Goal: Task Accomplishment & Management: Manage account settings

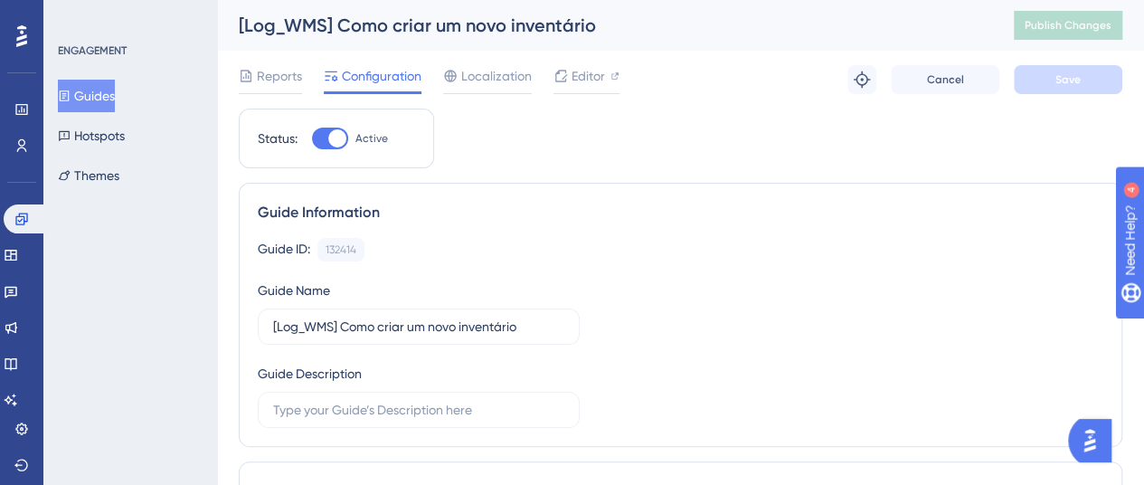
click at [98, 84] on button "Guides" at bounding box center [86, 96] width 57 height 33
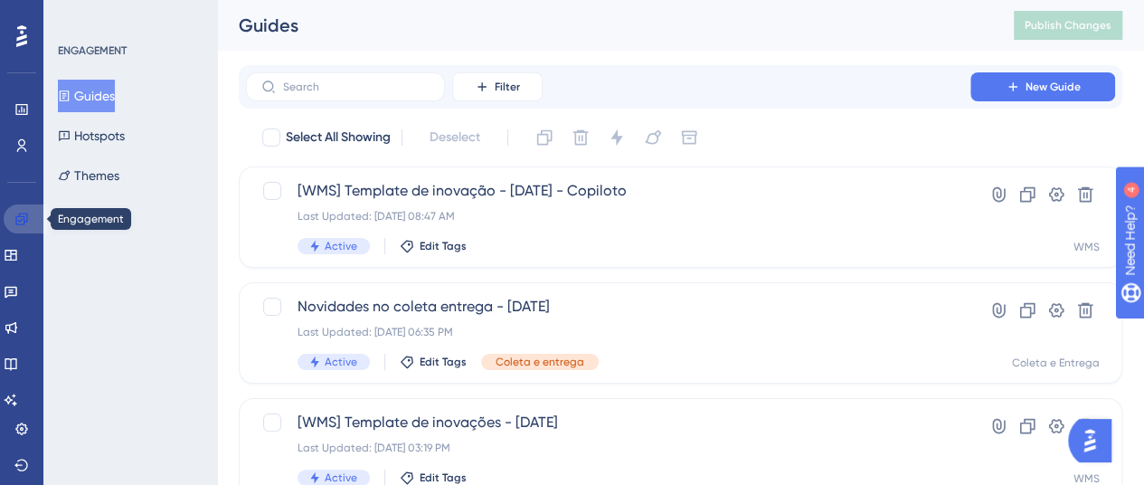
click at [22, 219] on icon at bounding box center [21, 218] width 12 height 12
click at [290, 93] on label at bounding box center [345, 86] width 199 height 29
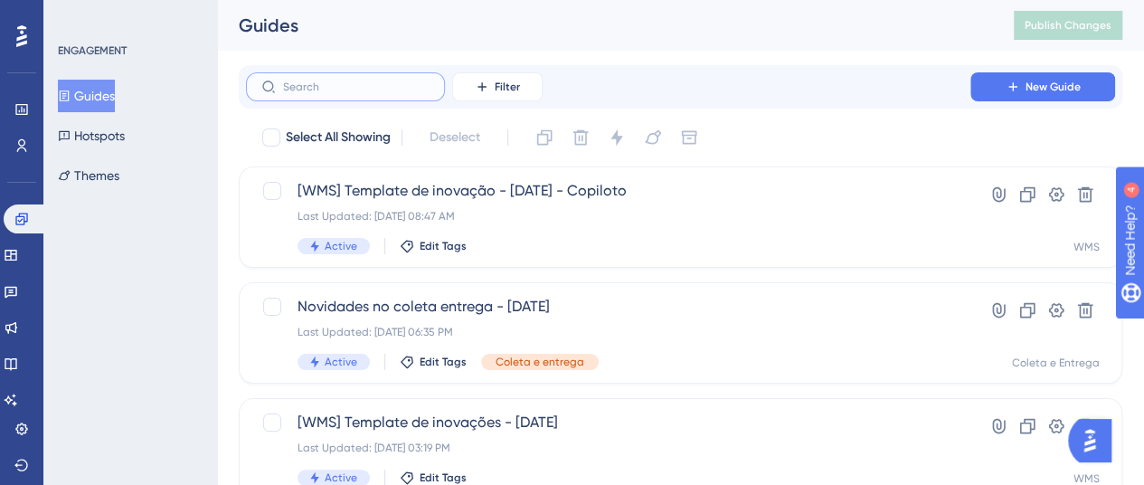
click at [290, 93] on input "text" at bounding box center [356, 86] width 146 height 13
click at [18, 243] on link at bounding box center [11, 254] width 14 height 29
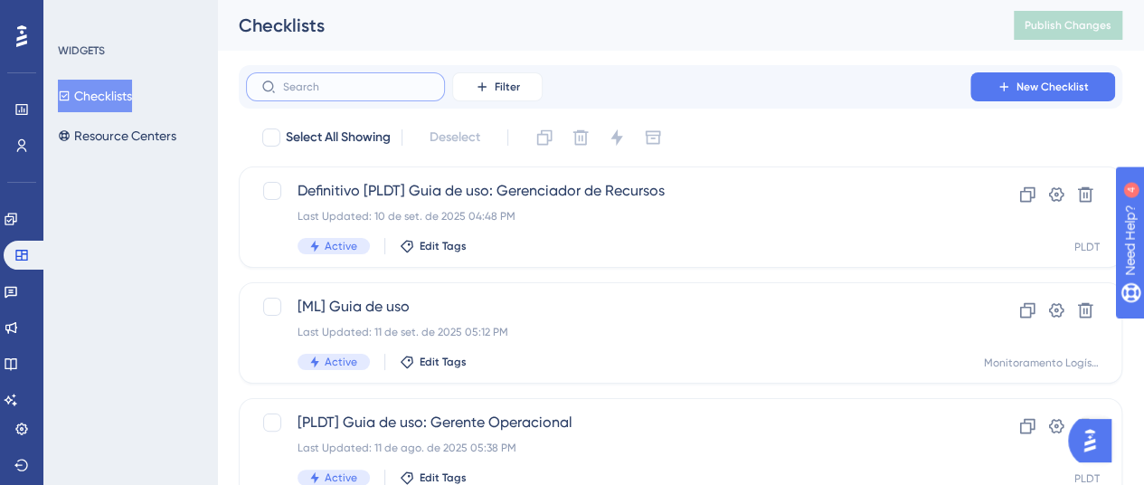
click at [324, 86] on input "text" at bounding box center [356, 86] width 146 height 13
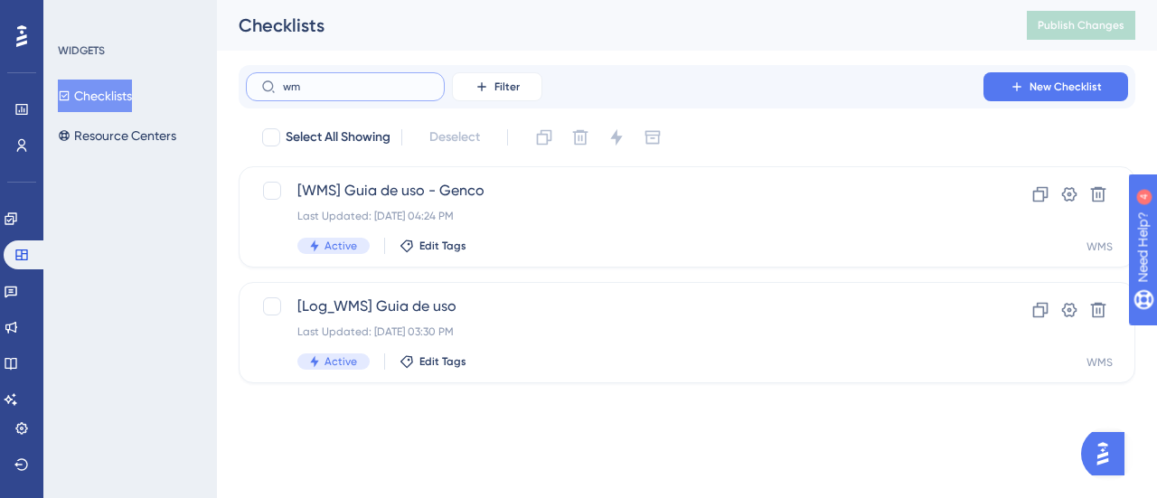
type input "w"
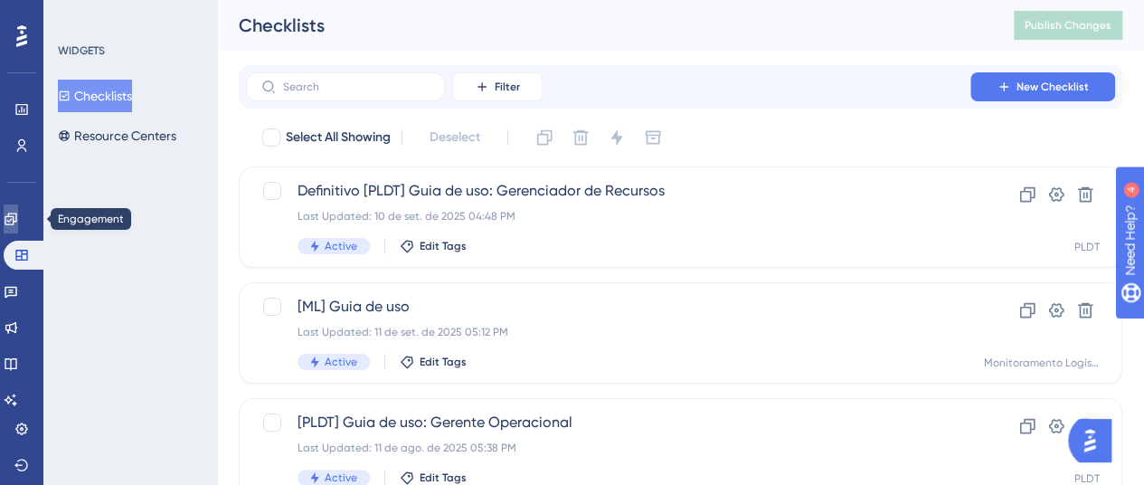
click at [18, 215] on icon at bounding box center [11, 219] width 14 height 14
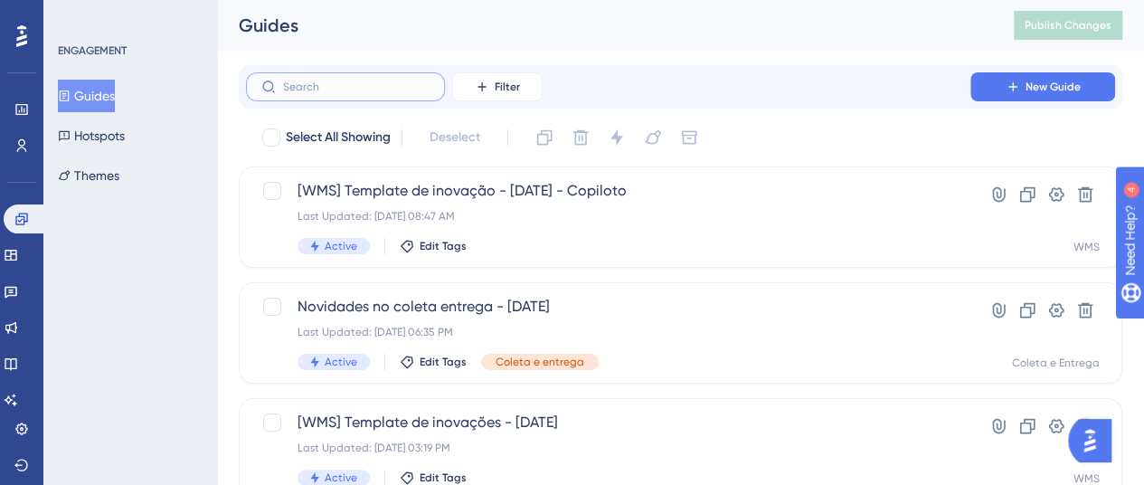
click at [329, 86] on input "text" at bounding box center [356, 86] width 146 height 13
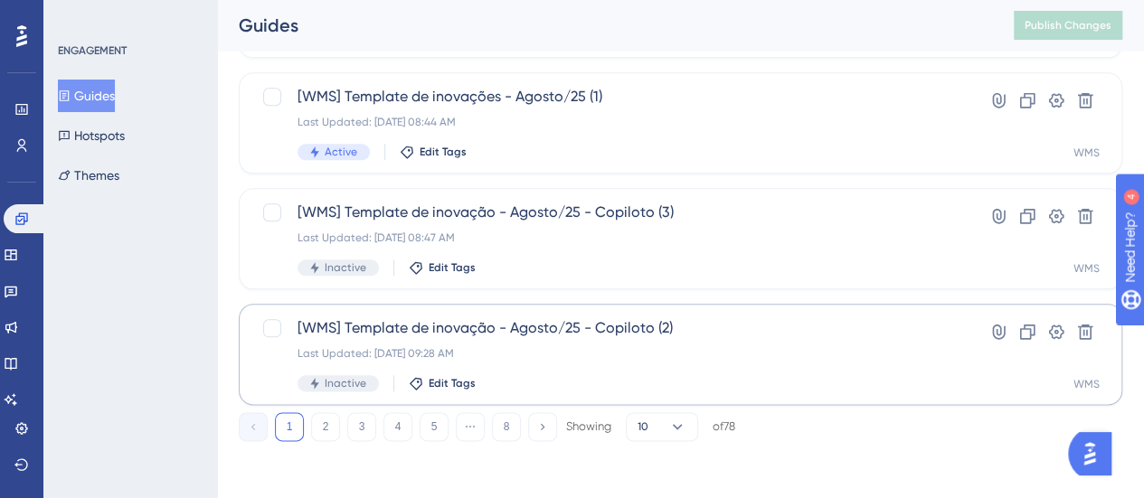
scroll to position [904, 0]
type input "wms"
click at [511, 428] on button "8" at bounding box center [506, 426] width 29 height 29
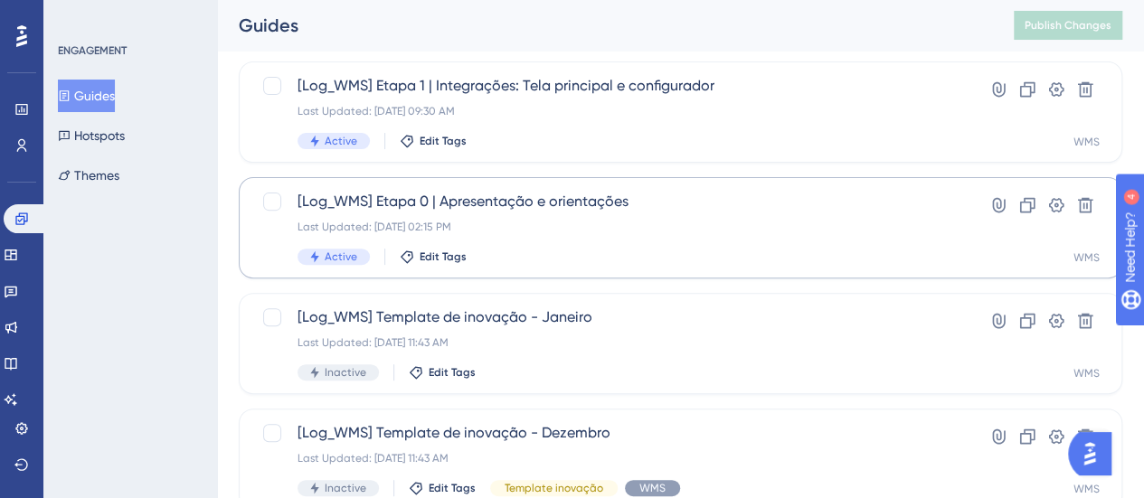
scroll to position [130, 0]
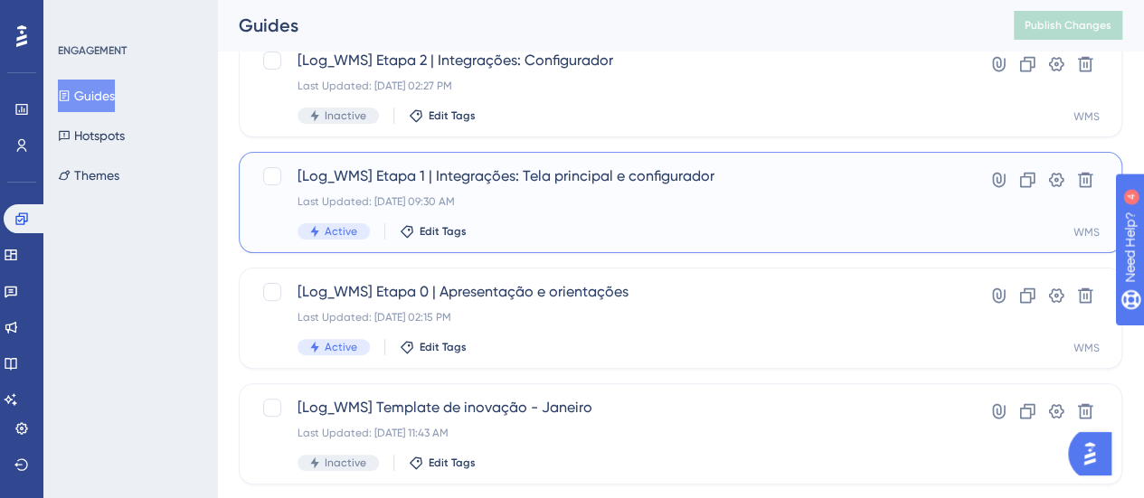
click at [594, 174] on span "[Log_WMS] Etapa 1 | Integrações: Tela principal e configurador" at bounding box center [607, 176] width 621 height 22
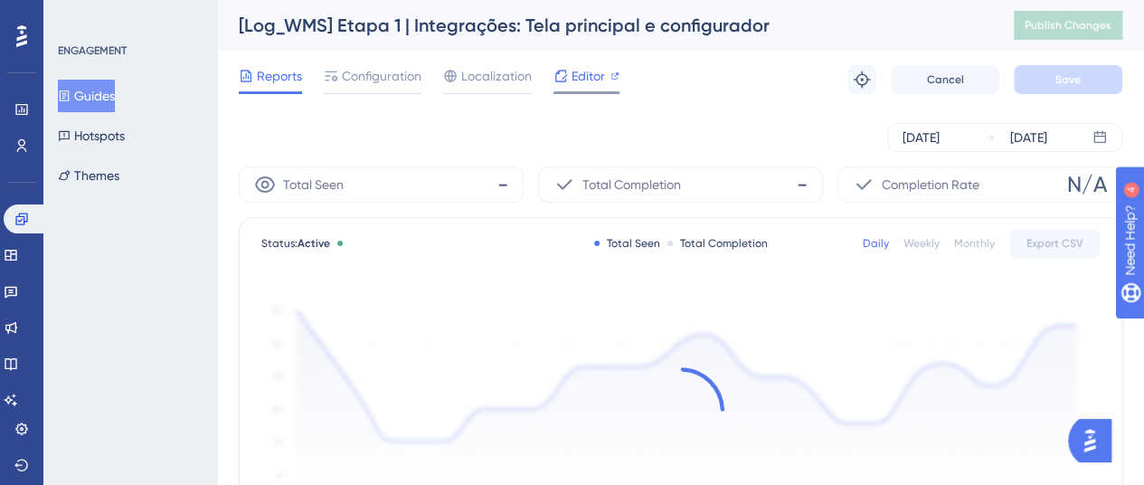
click at [572, 76] on span "Editor" at bounding box center [587, 76] width 33 height 22
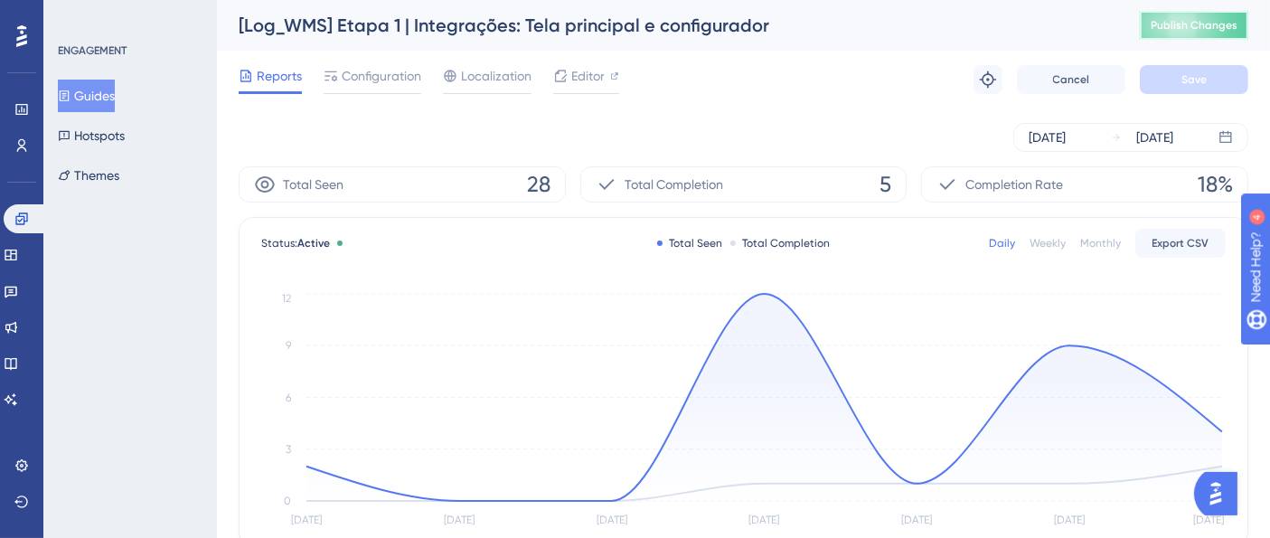
click at [1156, 26] on button "Publish Changes" at bounding box center [1194, 25] width 108 height 29
click at [583, 81] on span "Editor" at bounding box center [587, 76] width 33 height 22
click at [349, 73] on span "Configuration" at bounding box center [382, 76] width 80 height 22
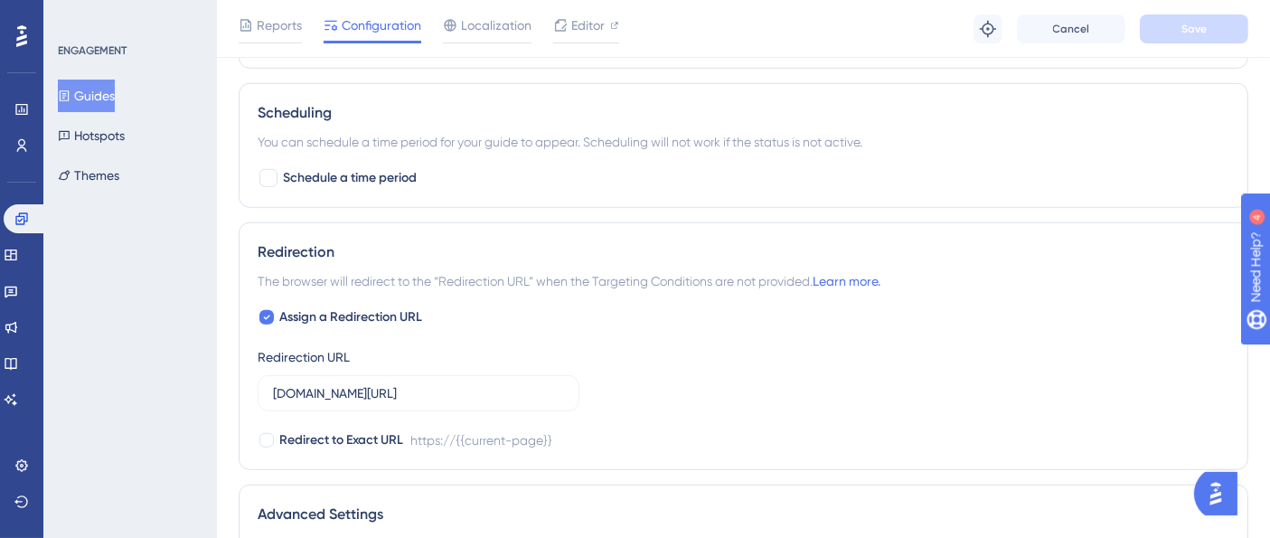
scroll to position [1305, 0]
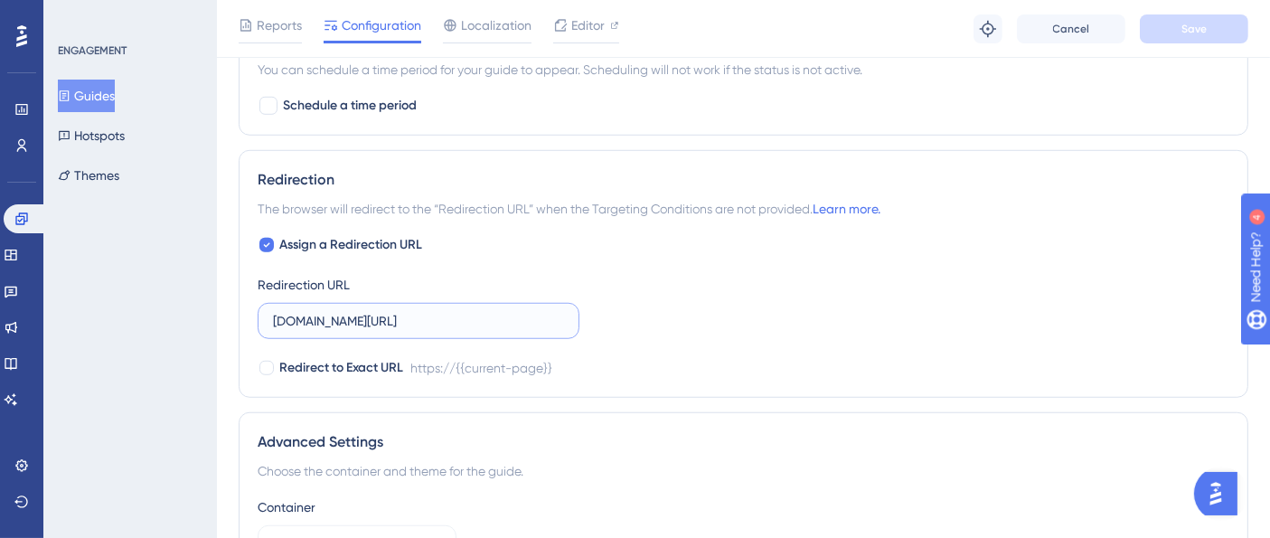
drag, startPoint x: 387, startPoint y: 318, endPoint x: 237, endPoint y: 316, distance: 150.1
click at [345, 323] on input "integracao.logistica.staging.totvs.app/wms/monitorTransacao" at bounding box center [418, 321] width 291 height 20
click at [454, 313] on input "integracao.logistica.staging.totvs.app/wms/monitorTransacao" at bounding box center [418, 321] width 291 height 20
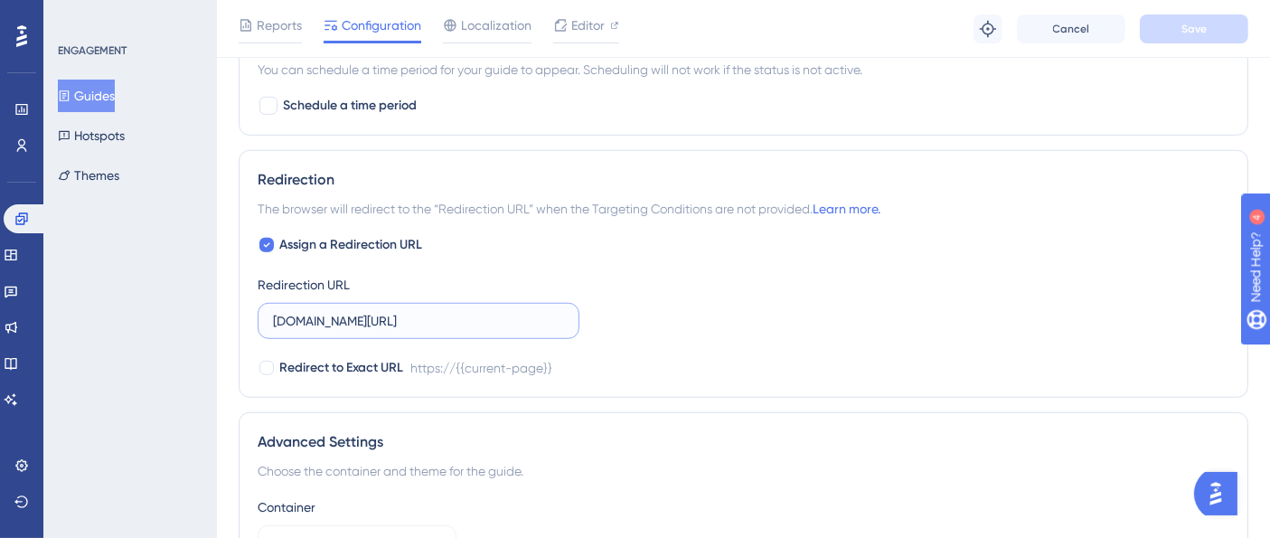
click at [454, 313] on input "integracao.logistica.staging.totvs.app/wms/monitorTransacao" at bounding box center [418, 321] width 291 height 20
paste input "https://demo.logistica"
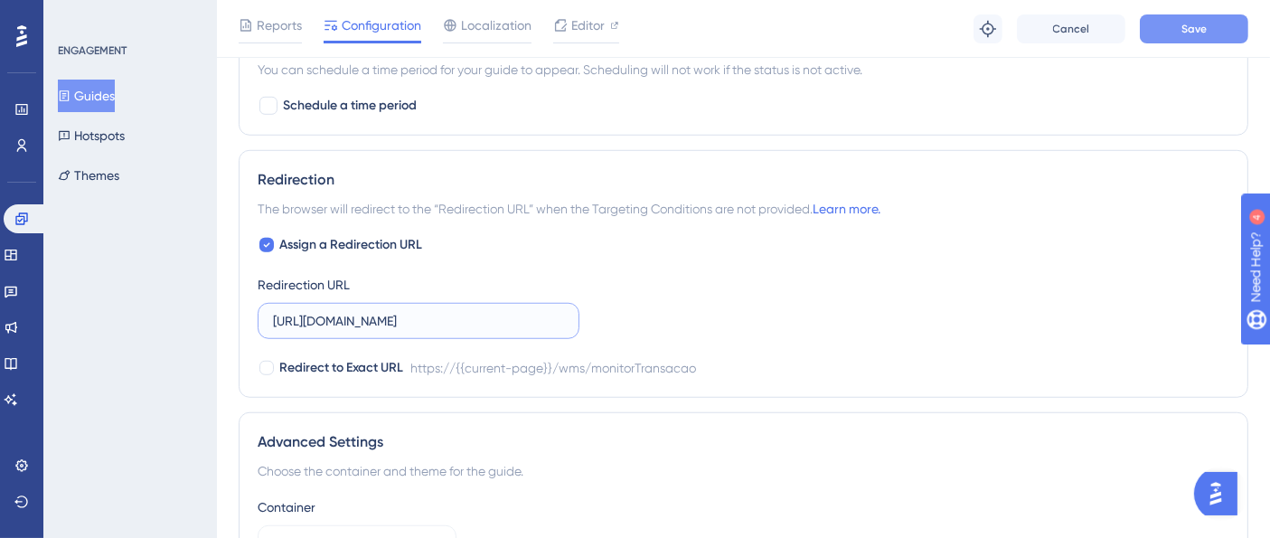
type input "https://demo.logistica.totvs.app/wms/monitorTransacao"
click at [1156, 37] on button "Save" at bounding box center [1194, 28] width 108 height 29
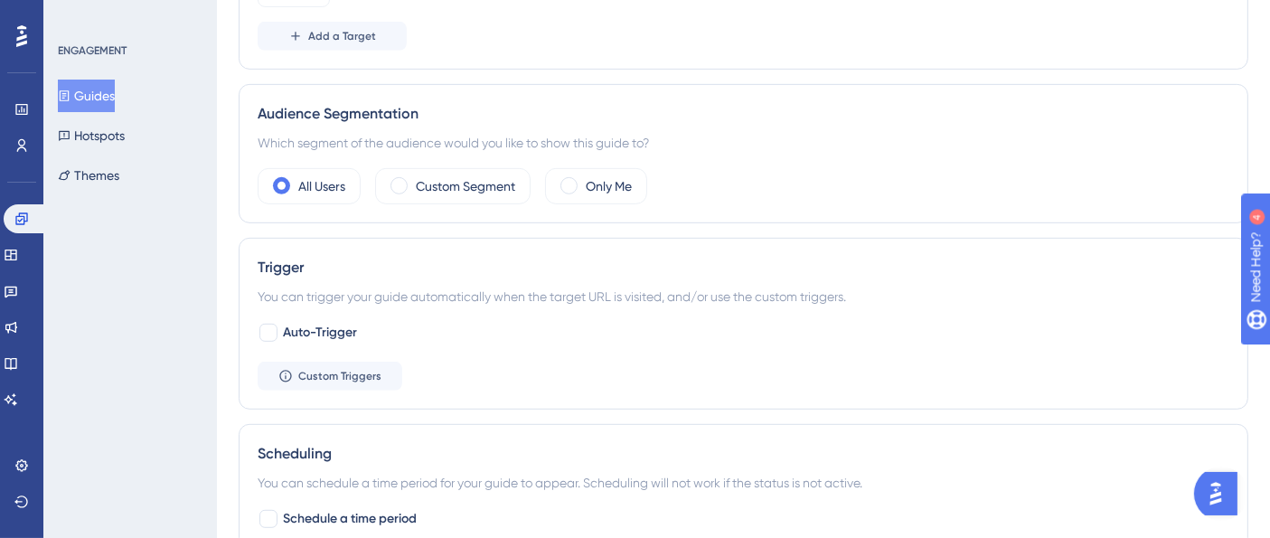
scroll to position [0, 0]
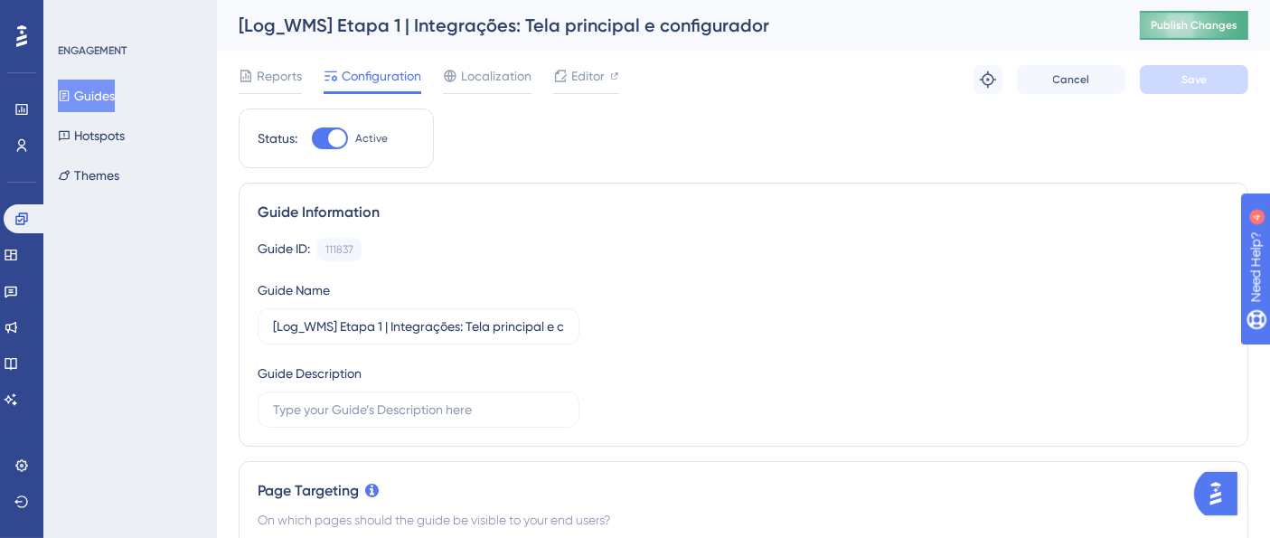
click at [1156, 31] on span "Publish Changes" at bounding box center [1194, 25] width 87 height 14
click at [580, 80] on span "Editor" at bounding box center [587, 76] width 33 height 22
click at [1053, 54] on div "Reports Configuration Localization Editor Troubleshoot Cancel Save" at bounding box center [744, 80] width 1010 height 58
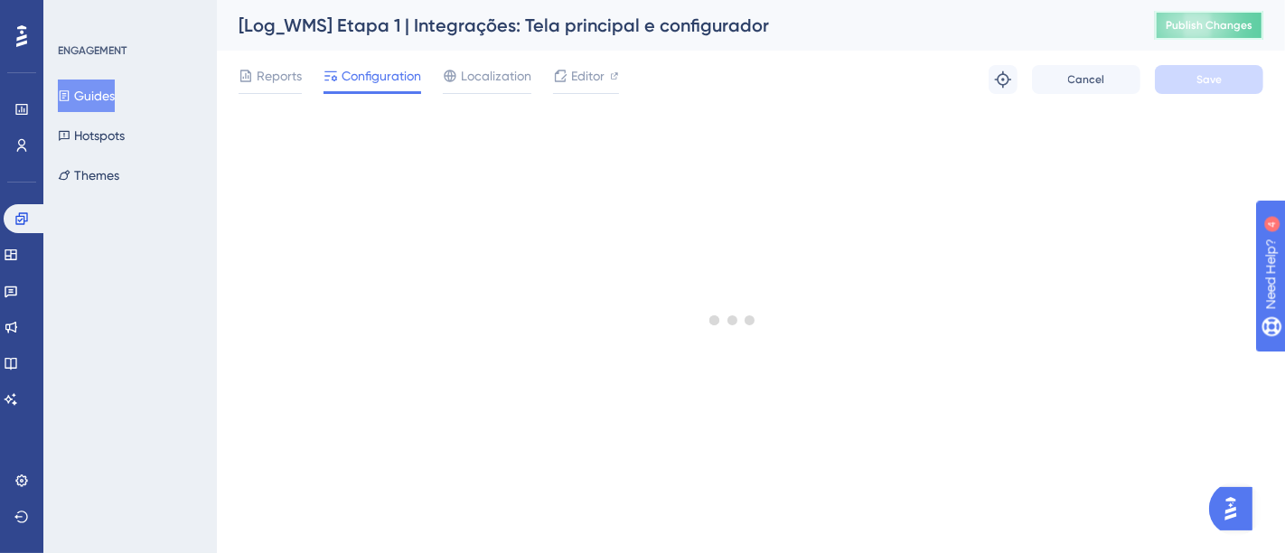
click at [1156, 35] on button "Publish Changes" at bounding box center [1209, 25] width 108 height 29
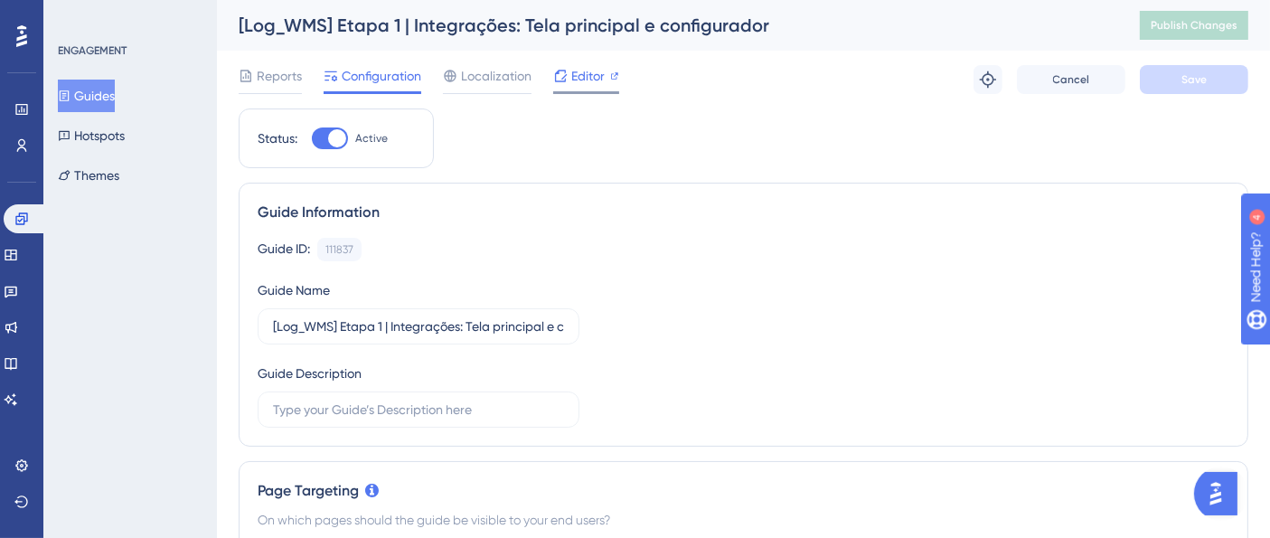
click at [591, 87] on div "Editor" at bounding box center [586, 79] width 66 height 29
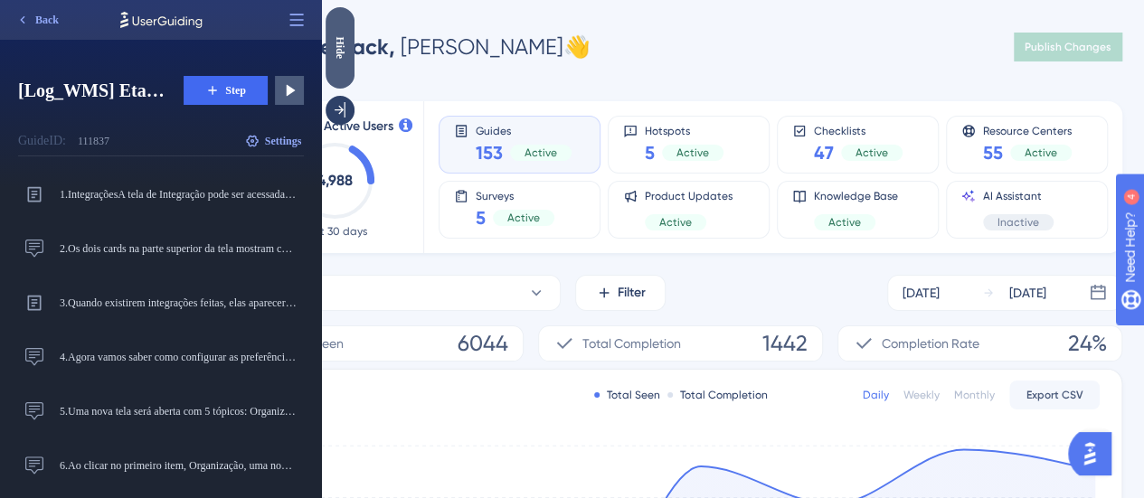
click at [341, 48] on div "Hide" at bounding box center [339, 47] width 29 height 23
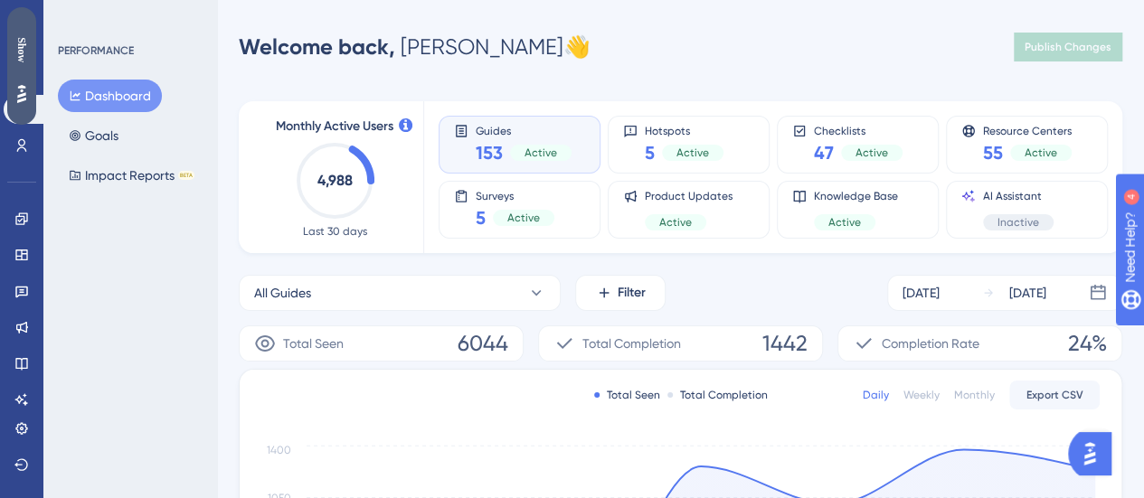
click at [27, 52] on div "Show" at bounding box center [21, 49] width 29 height 25
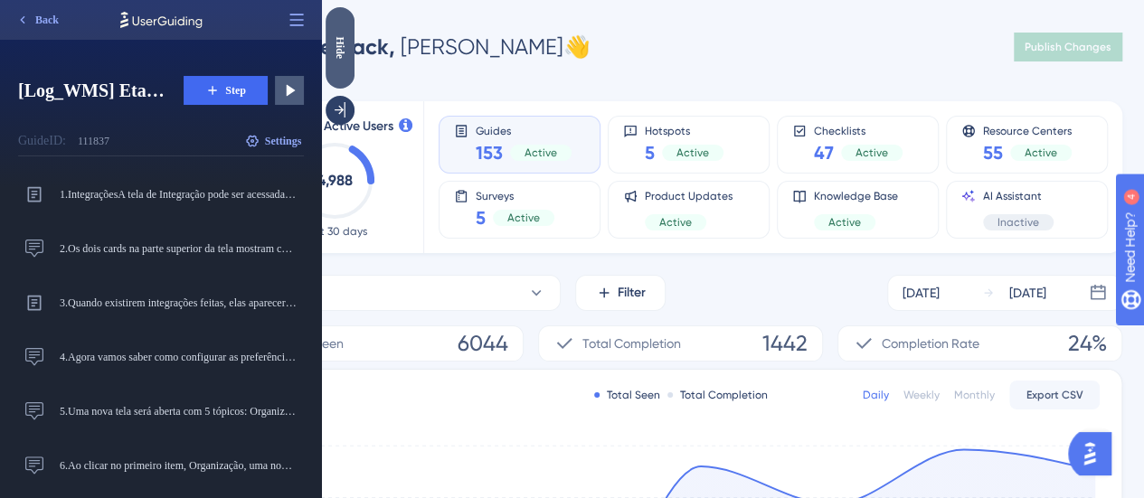
click at [345, 46] on div "Hide" at bounding box center [339, 47] width 29 height 23
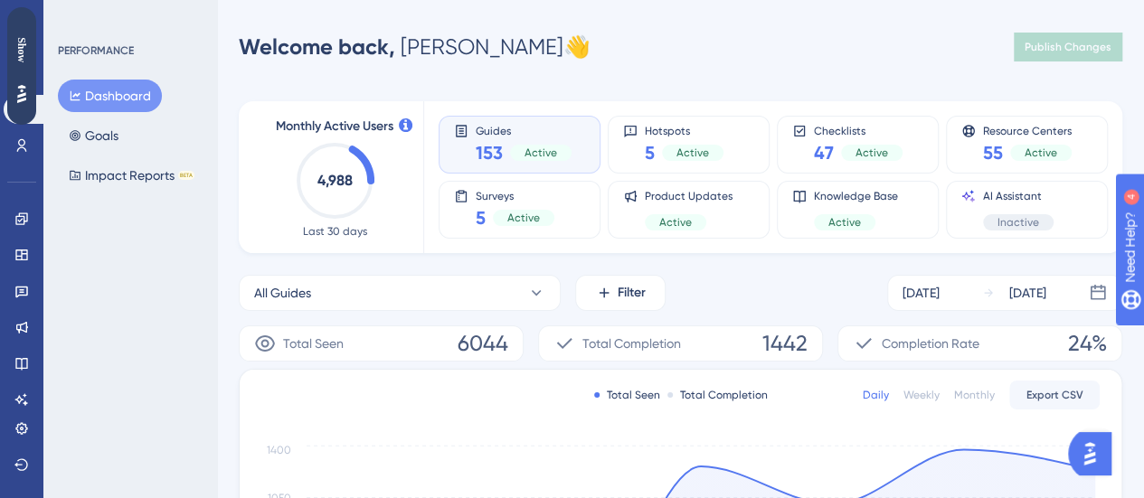
click at [23, 44] on div at bounding box center [125, 23] width 237 height 47
click at [22, 54] on div "Show" at bounding box center [21, 49] width 29 height 25
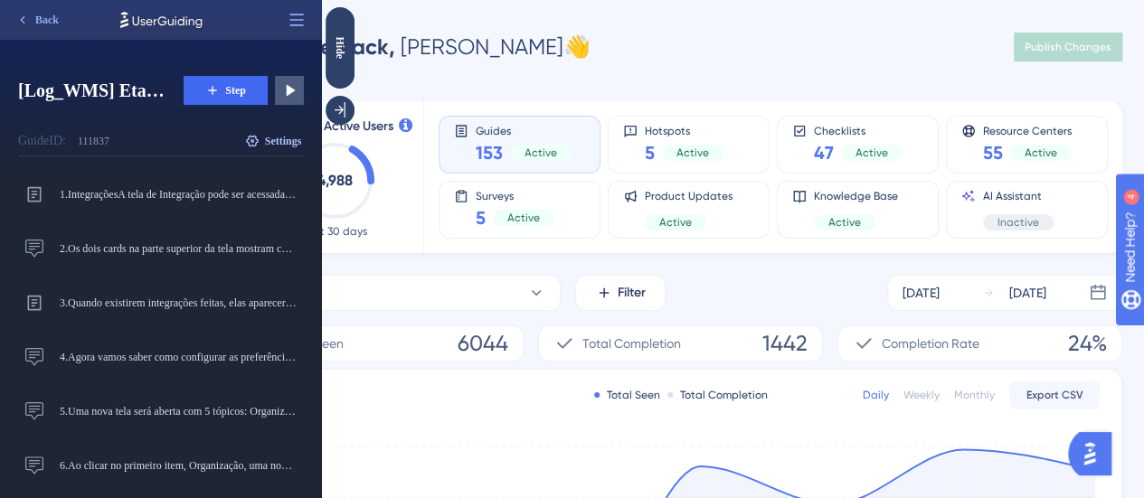
click at [275, 154] on button "Settings" at bounding box center [272, 141] width 61 height 29
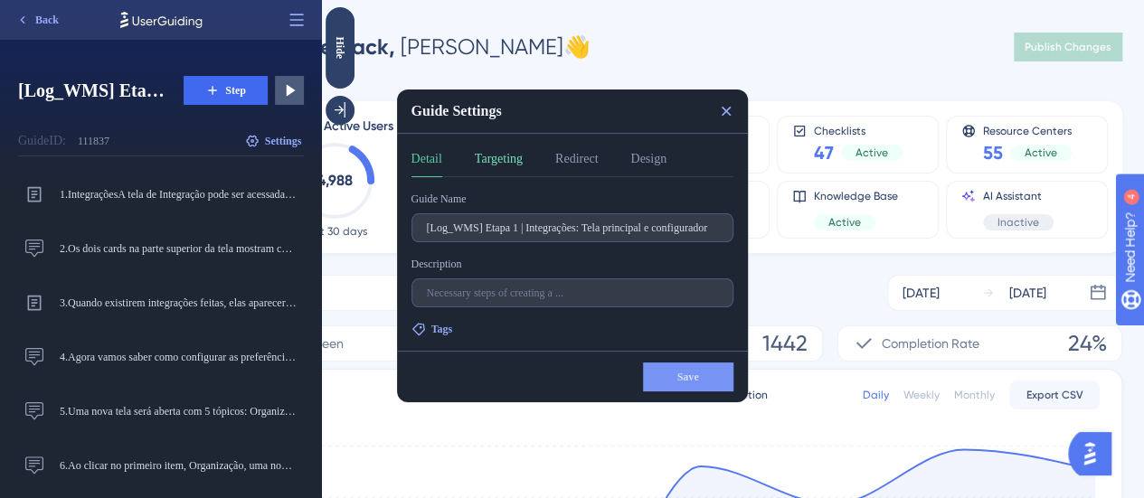
click at [500, 158] on button "Targeting" at bounding box center [499, 162] width 48 height 29
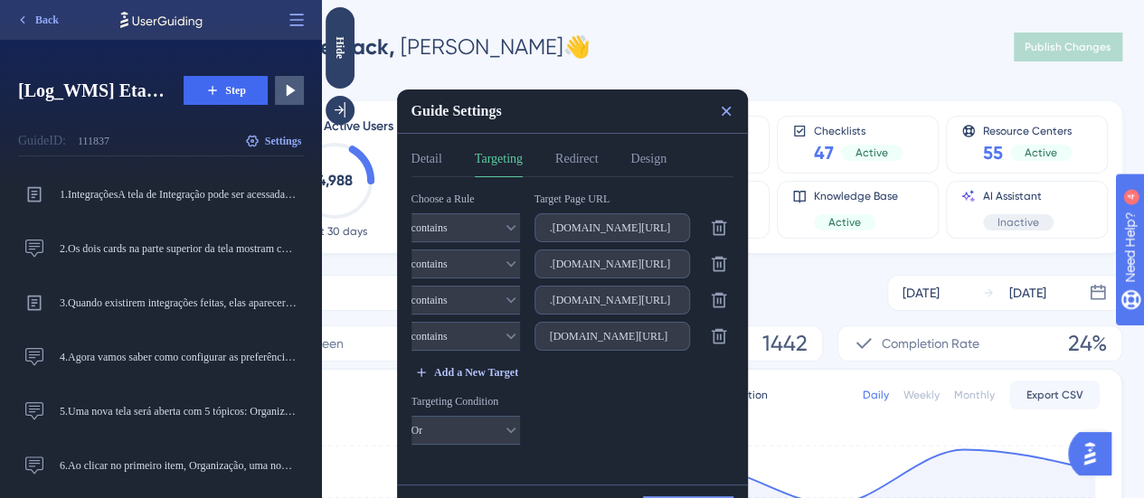
click at [457, 365] on span "Add a New Target" at bounding box center [476, 372] width 84 height 14
click at [472, 363] on button "Add a New Target" at bounding box center [466, 372] width 110 height 29
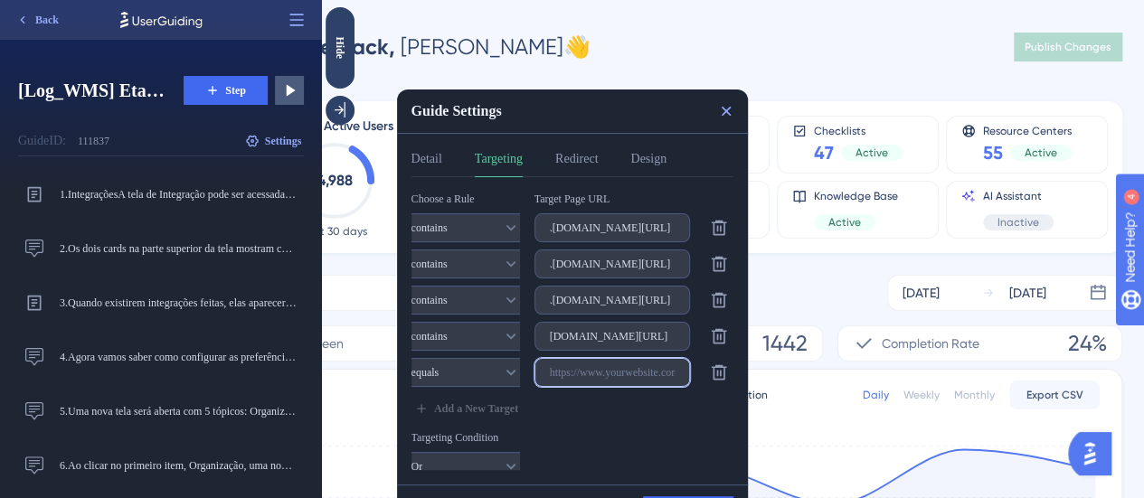
click at [613, 367] on input "text" at bounding box center [612, 372] width 125 height 13
paste input "https://demo.logistica.totvs.app/wms/"
type input "https://demo.logistica.totvs.app/wms/"
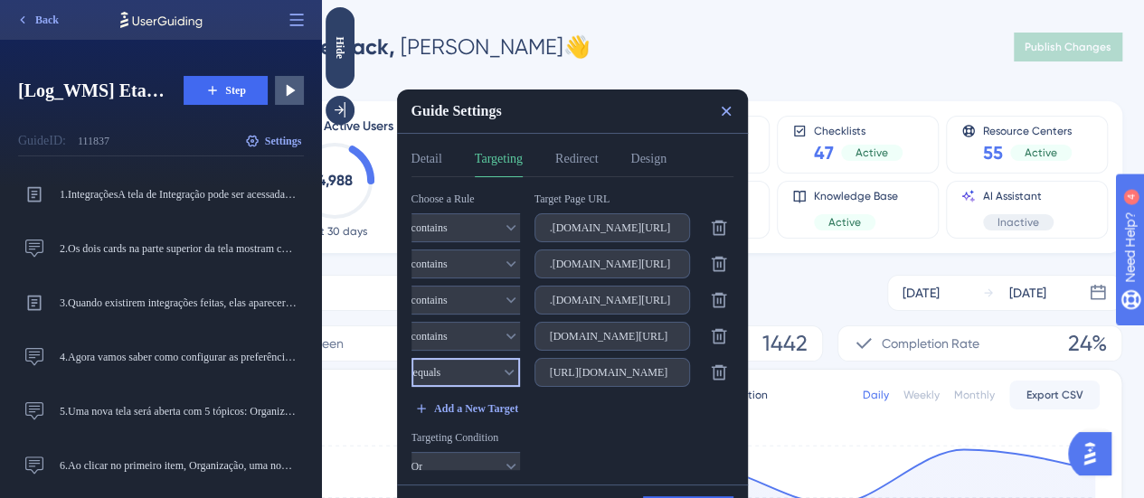
scroll to position [0, 0]
click at [500, 375] on icon at bounding box center [509, 372] width 18 height 18
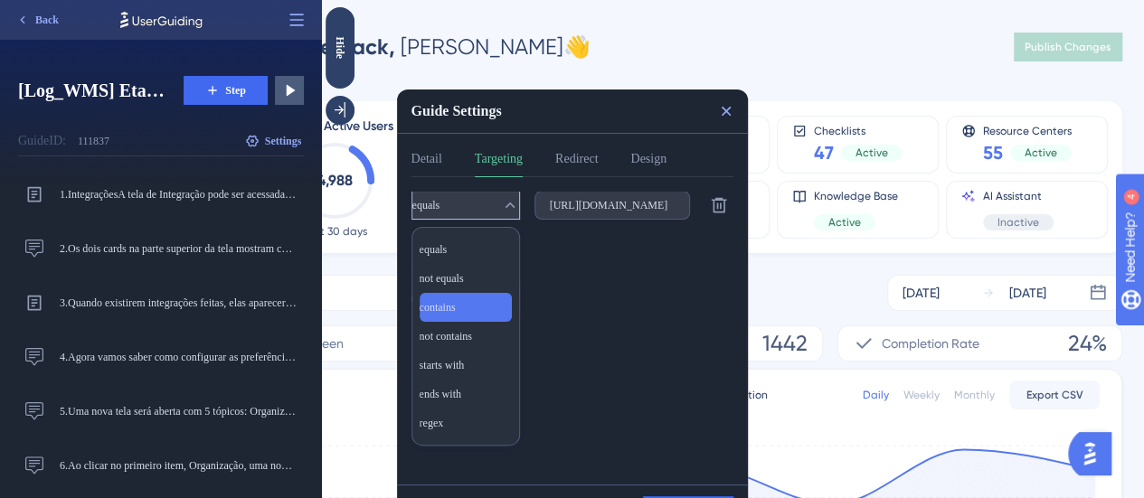
click at [494, 304] on div "contains contains" at bounding box center [465, 307] width 92 height 29
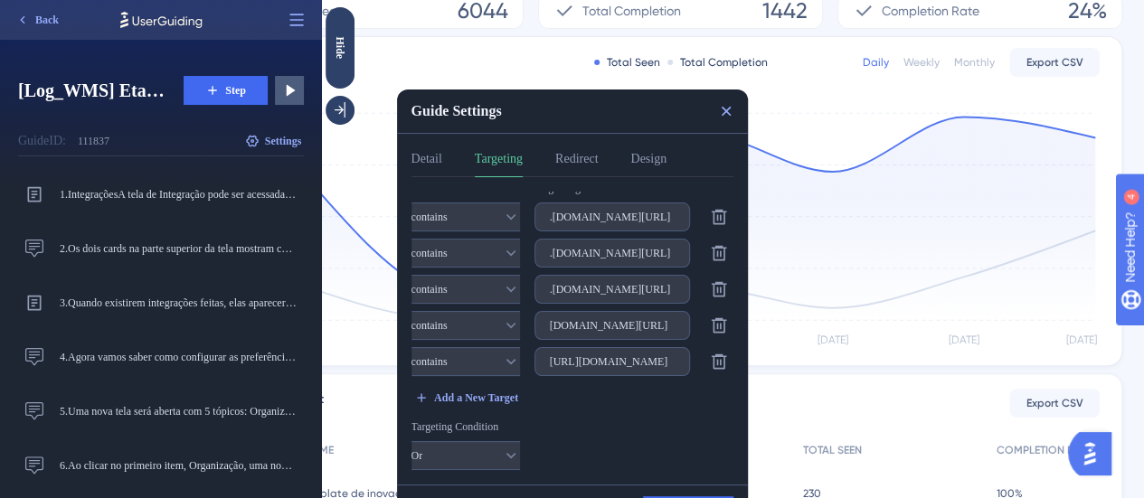
scroll to position [362, 0]
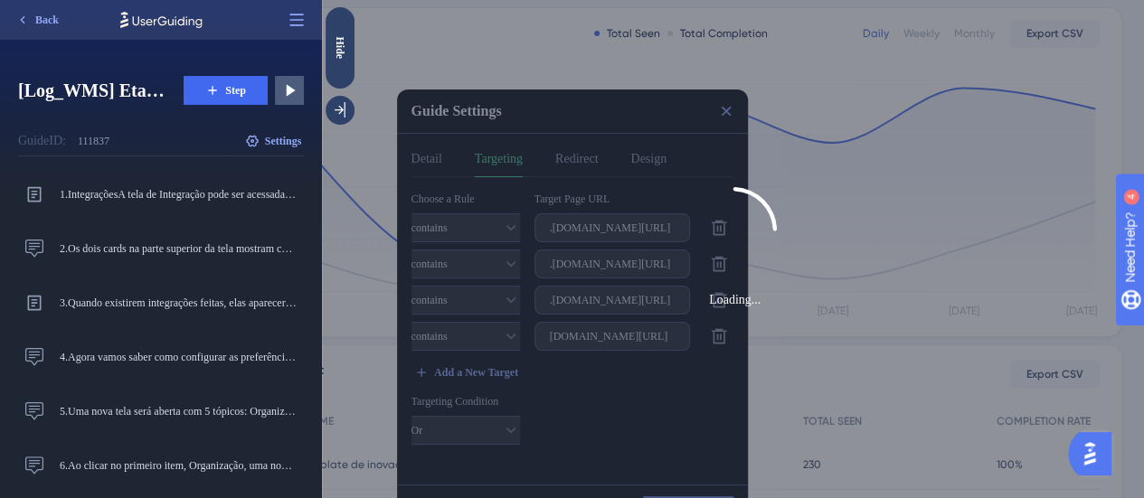
scroll to position [0, 0]
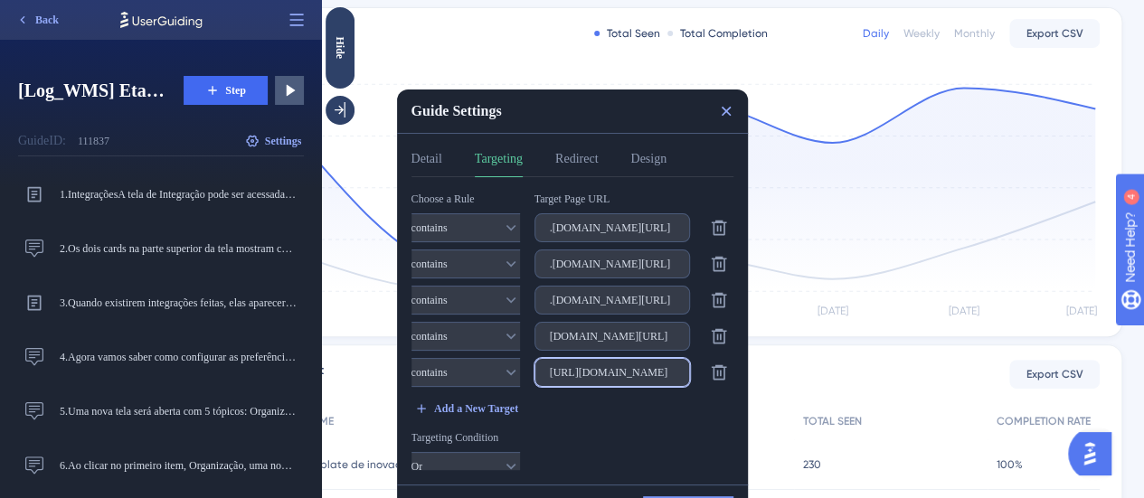
click at [614, 370] on input "https://demo.logistica.totvs.app/wms/" at bounding box center [612, 372] width 125 height 13
click at [615, 372] on input "https://demo.logistica.totvs.app/wms/" at bounding box center [612, 372] width 125 height 13
click at [613, 379] on label "https://demo.logistica.totvs.app/wms/" at bounding box center [611, 372] width 155 height 29
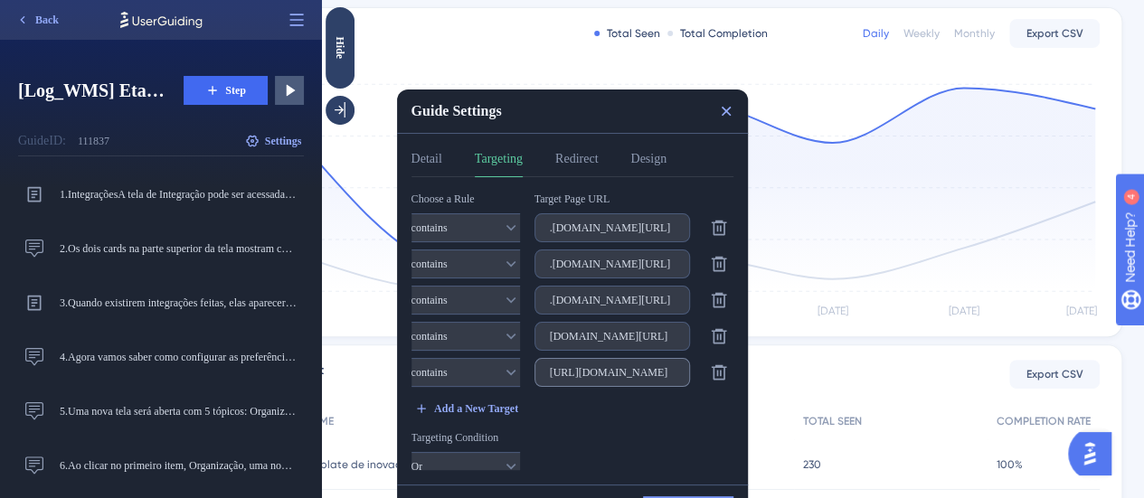
click at [613, 379] on input "https://demo.logistica.totvs.app/wms/" at bounding box center [612, 372] width 125 height 13
click at [613, 379] on label "https://demo.logistica.totvs.app/wms/" at bounding box center [611, 372] width 155 height 29
click at [613, 379] on input "https://demo.logistica.totvs.app/wms/" at bounding box center [612, 372] width 125 height 13
click at [613, 379] on label "https://demo.logistica.totvs.app/wms/" at bounding box center [611, 372] width 155 height 29
click at [613, 379] on input "https://demo.logistica.totvs.app/wms/" at bounding box center [612, 372] width 125 height 13
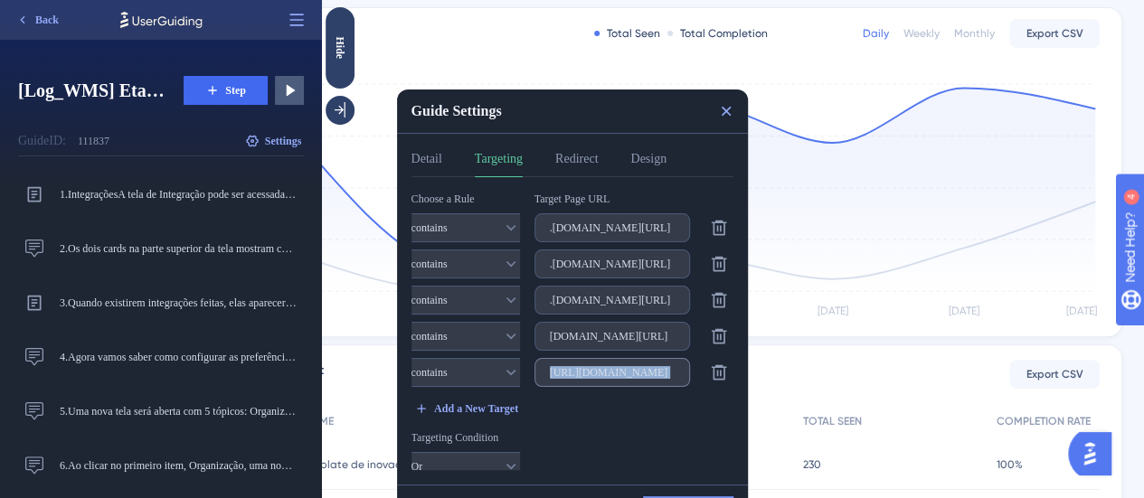
click at [613, 379] on label "https://demo.logistica.totvs.app/wms/" at bounding box center [611, 372] width 155 height 29
click at [613, 379] on input "https://demo.logistica.totvs.app/wms/" at bounding box center [612, 372] width 125 height 13
click at [622, 373] on input "https://demo.logistica.totvs.app/wms/" at bounding box center [612, 372] width 125 height 13
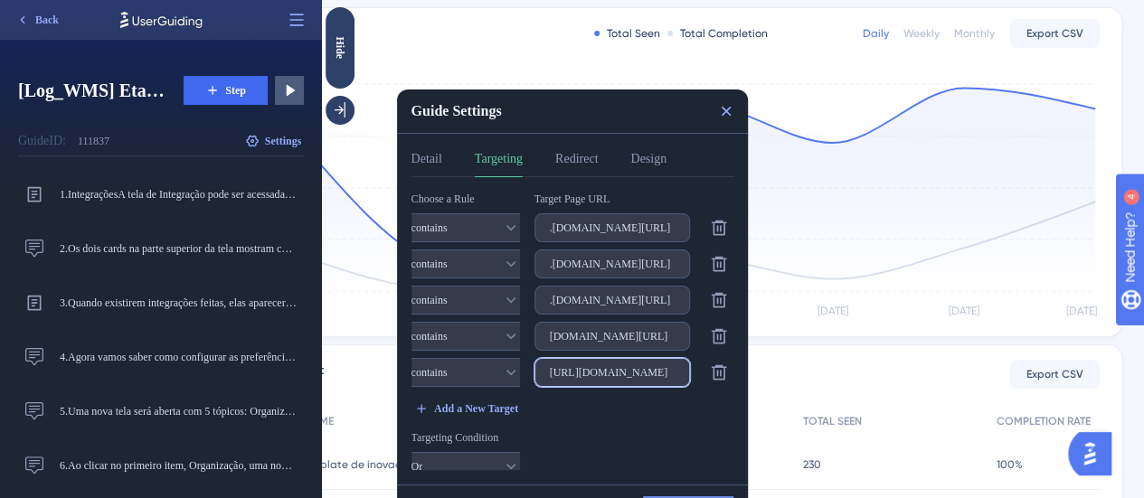
paste input "monitorTransacao"
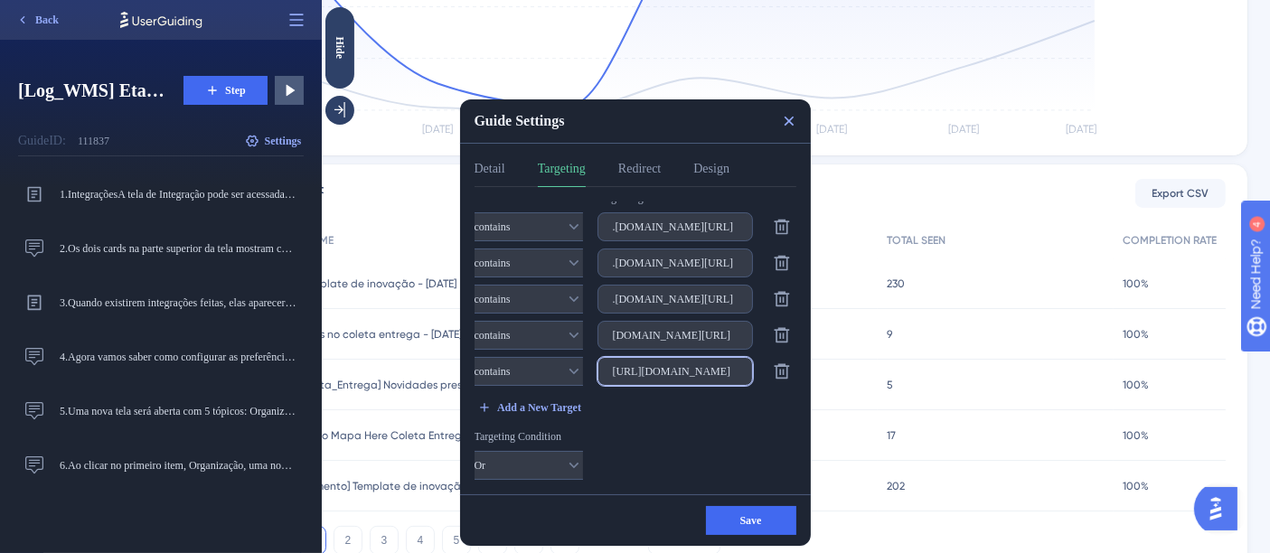
scroll to position [0, 166]
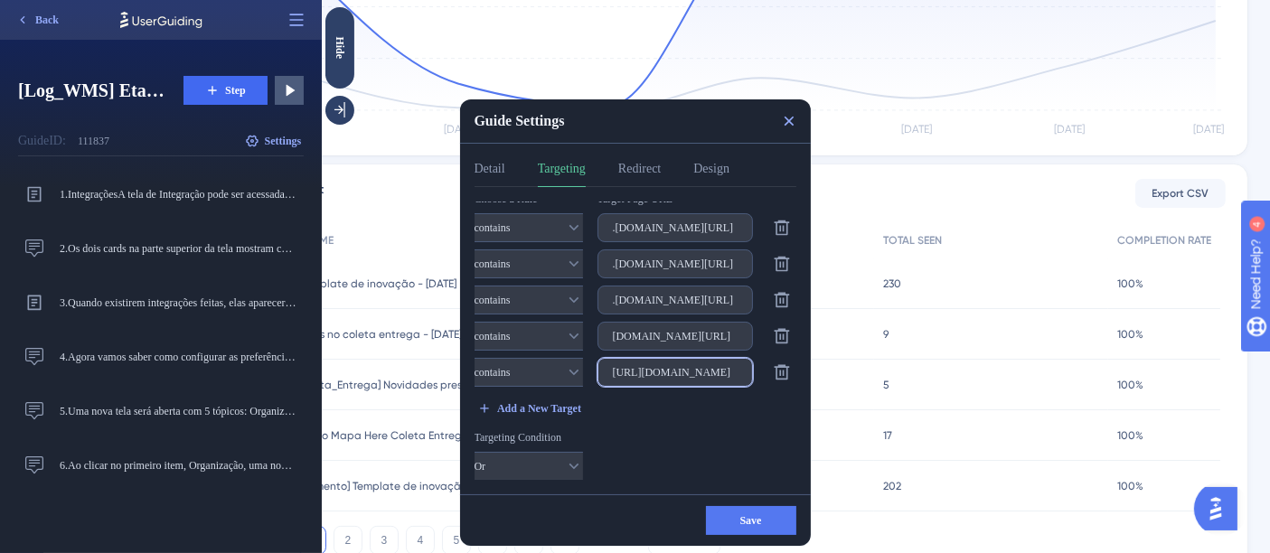
type input "https://demo.logistica.totvs.app/wms/monitorTransacao"
click at [750, 497] on span "Save" at bounding box center [750, 520] width 22 height 14
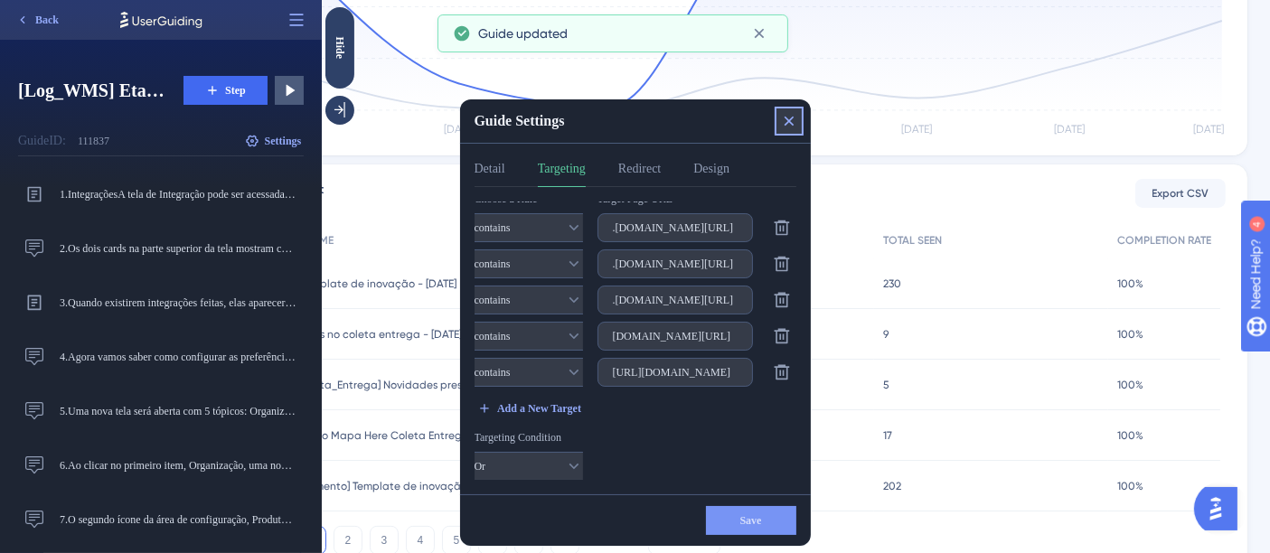
click at [788, 123] on icon at bounding box center [788, 121] width 18 height 18
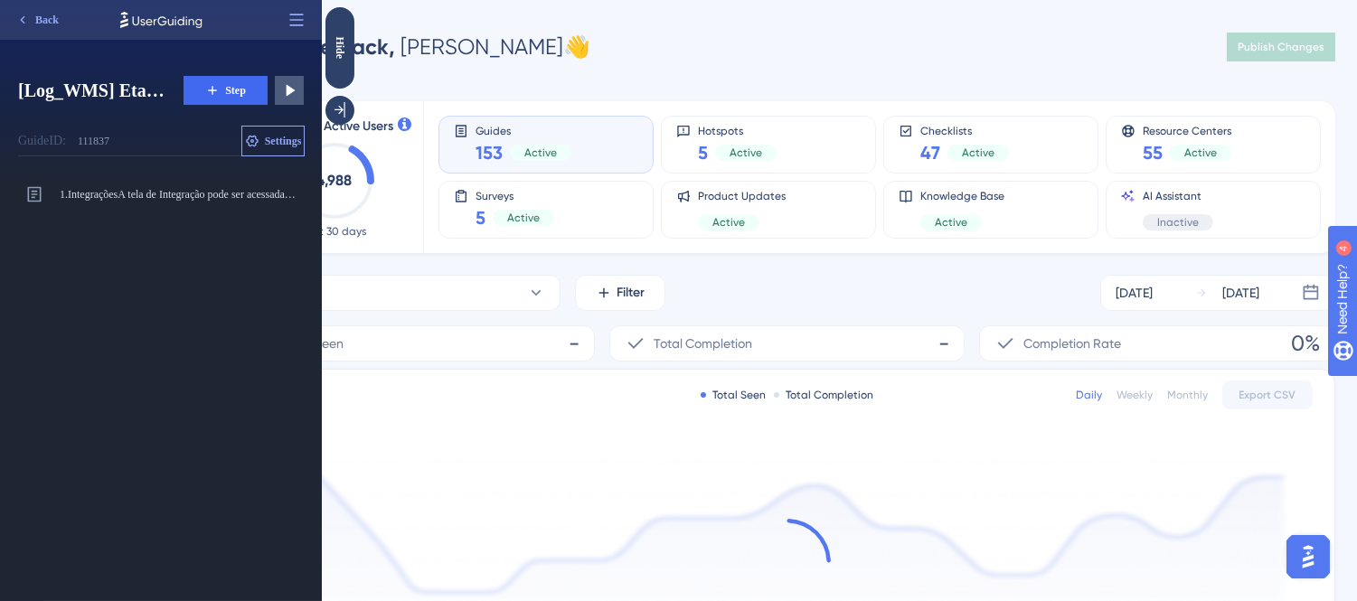
click at [254, 141] on icon at bounding box center [252, 141] width 14 height 14
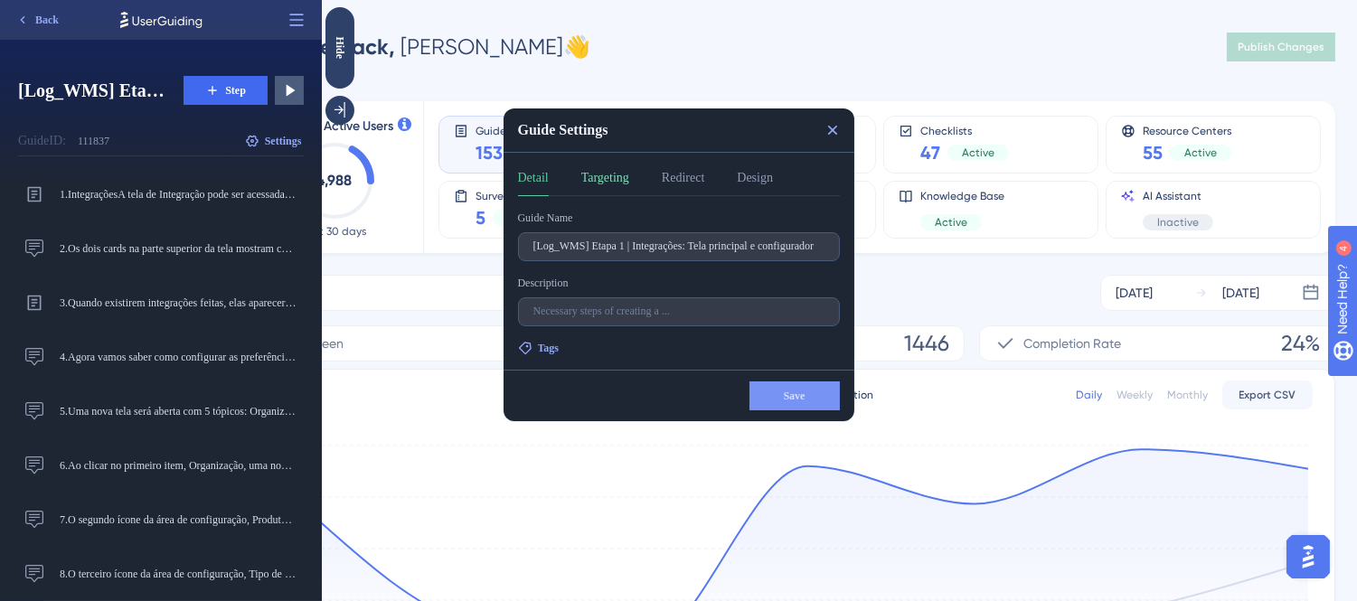
click at [623, 182] on button "Targeting" at bounding box center [604, 181] width 48 height 29
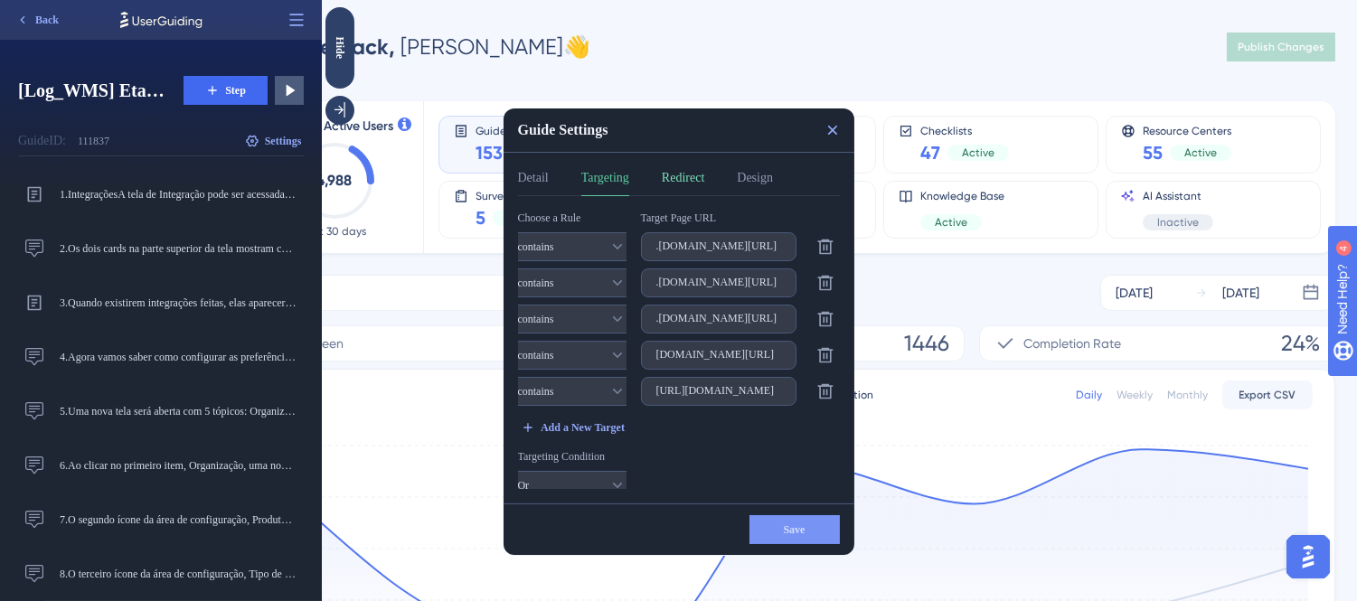
click at [699, 182] on button "Redirect" at bounding box center [682, 181] width 42 height 29
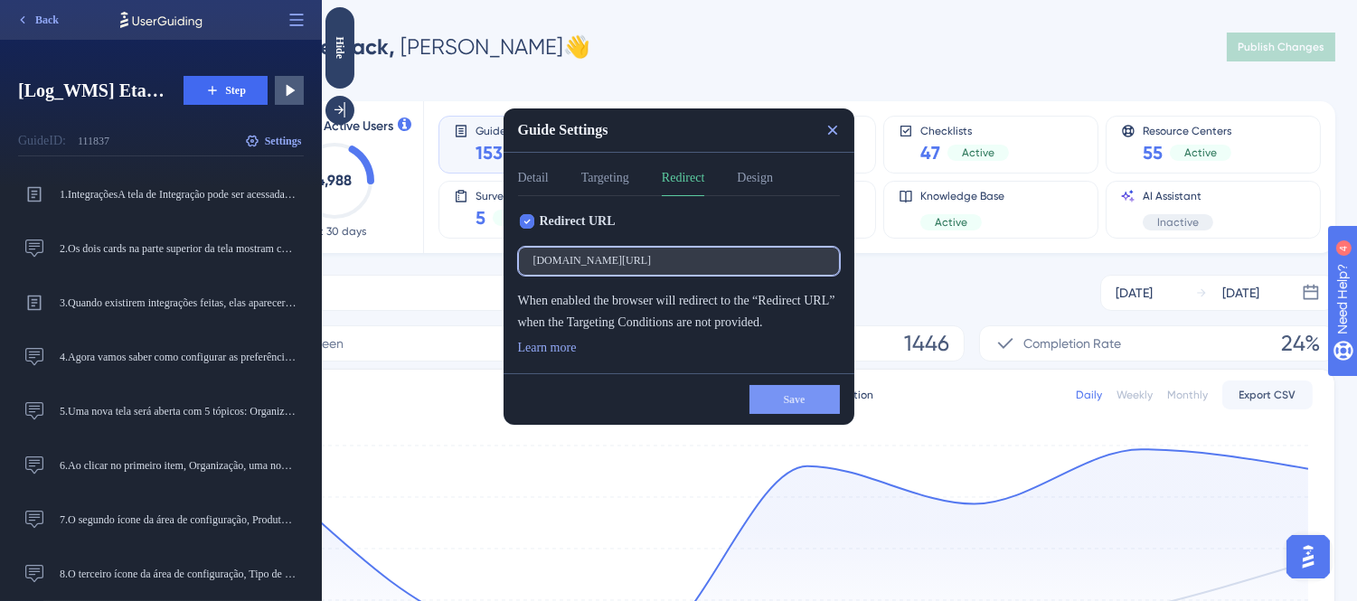
click at [652, 260] on input "integracao.logistica.staging.totvs.app/wms/monitorTransacao" at bounding box center [677, 261] width 291 height 13
paste input "https://demo.logistica"
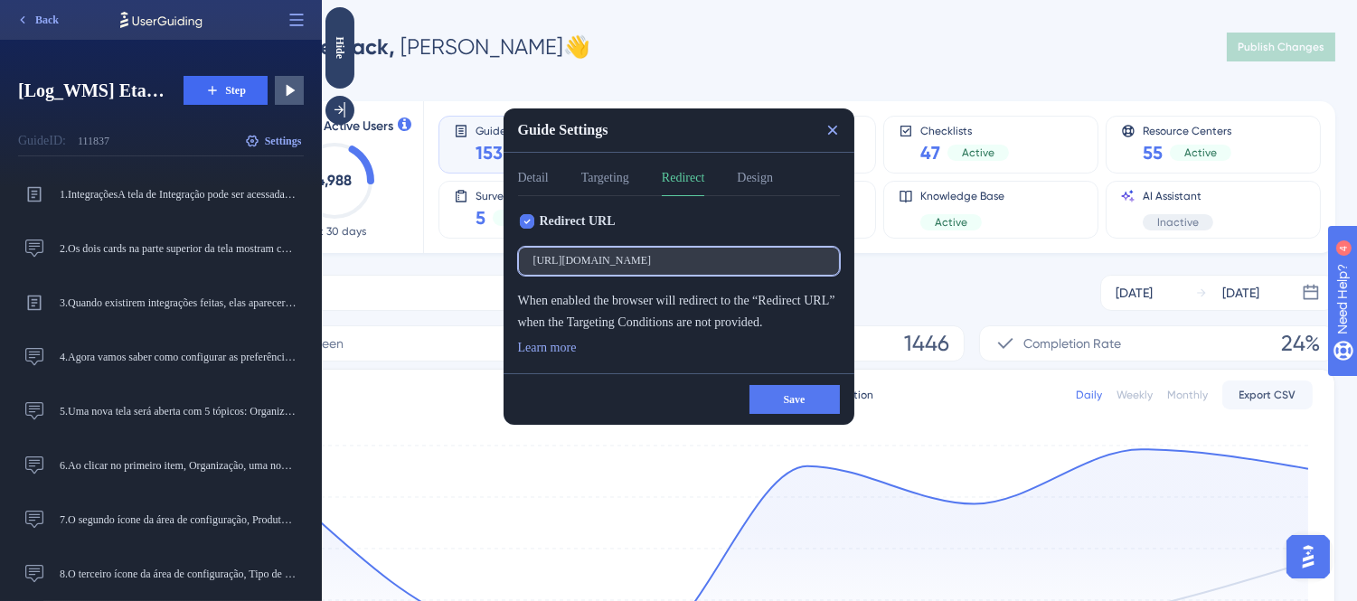
type input "https://demo.logistica.totvs.app/wms/monitorTransacao"
click at [802, 393] on span "Save" at bounding box center [794, 399] width 22 height 14
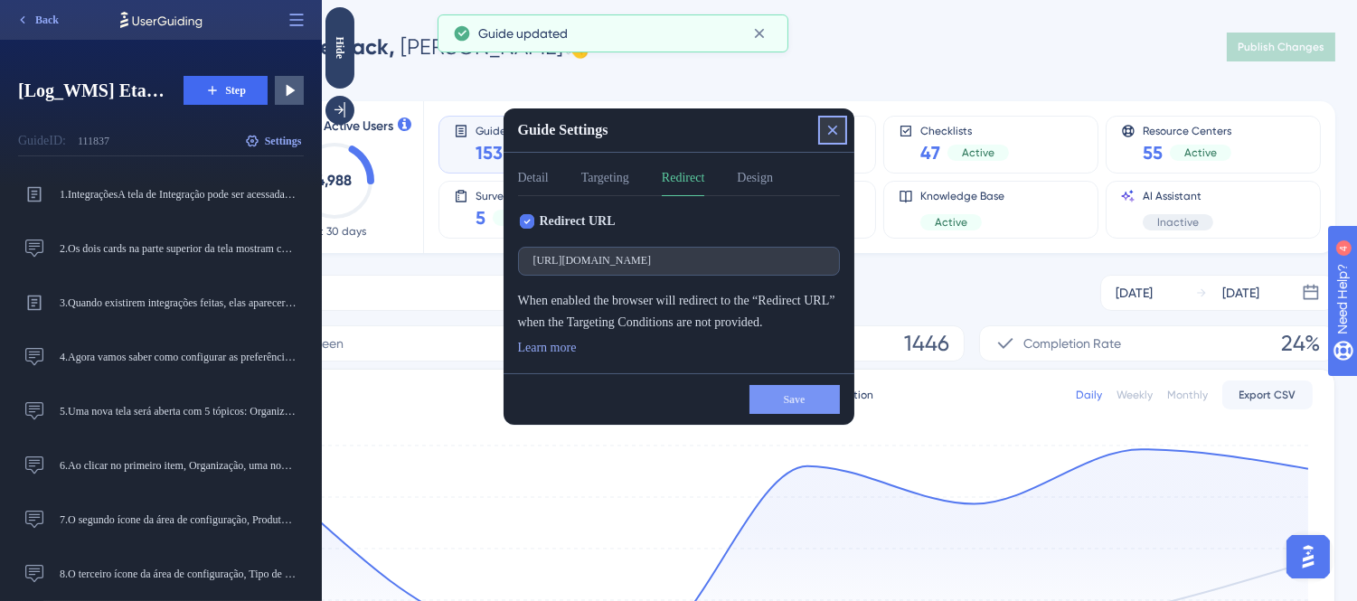
click at [827, 118] on button at bounding box center [831, 130] width 29 height 29
